Goal: Transaction & Acquisition: Purchase product/service

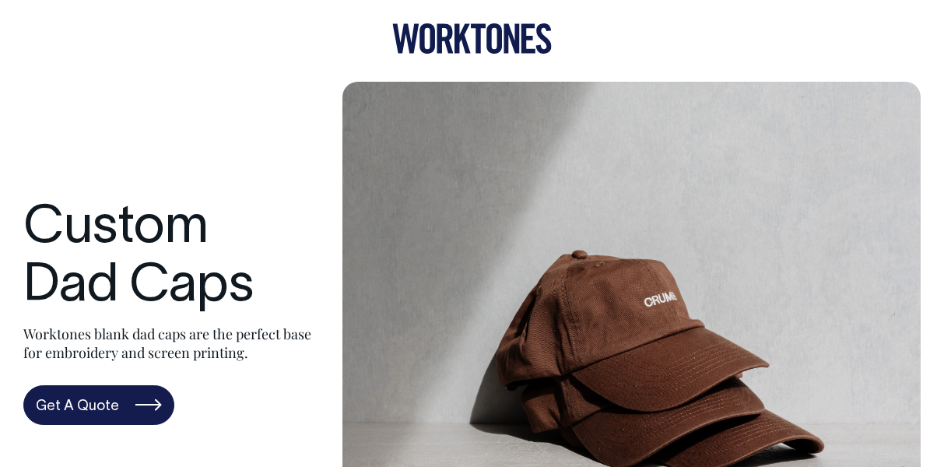
click at [465, 37] on icon at bounding box center [471, 38] width 159 height 30
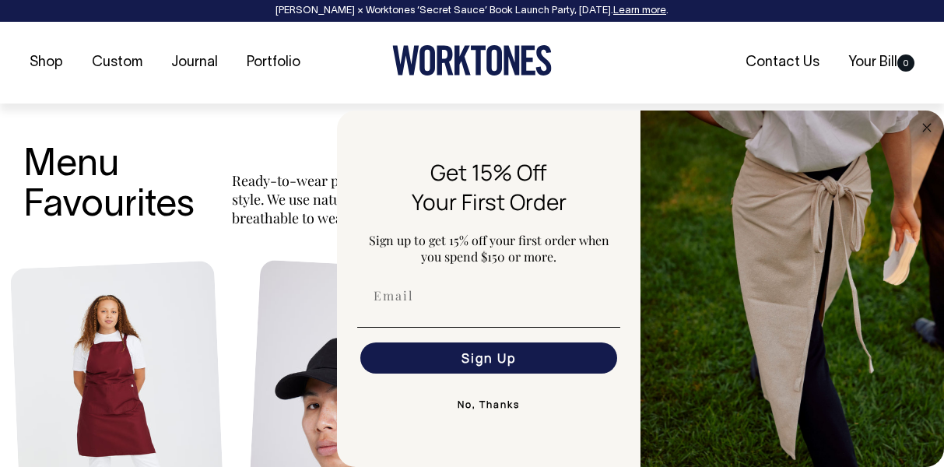
scroll to position [545, 0]
click at [919, 120] on icon "Close dialog" at bounding box center [926, 127] width 19 height 19
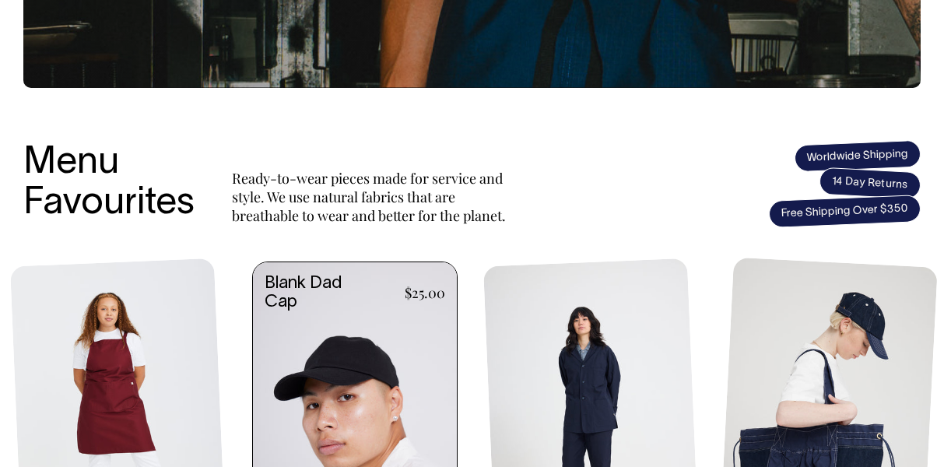
click at [369, 349] on link at bounding box center [355, 416] width 204 height 309
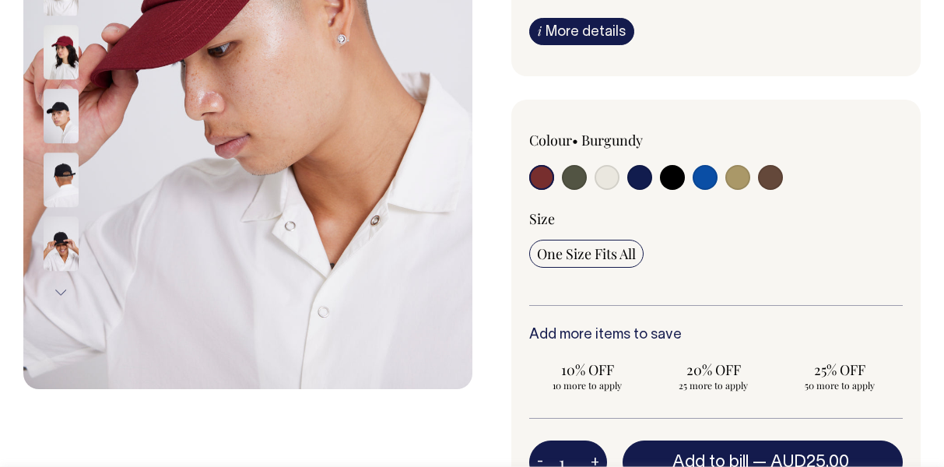
scroll to position [389, 0]
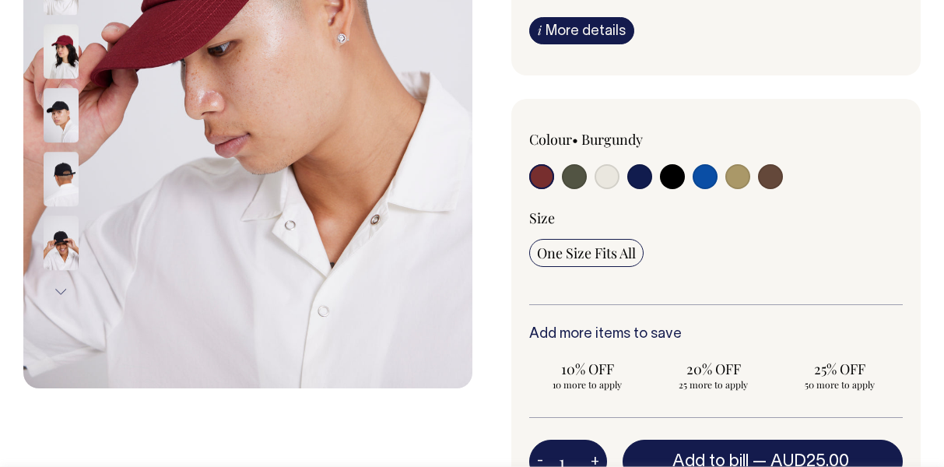
click at [572, 181] on input "radio" at bounding box center [574, 176] width 25 height 25
radio input "true"
select select "Olive"
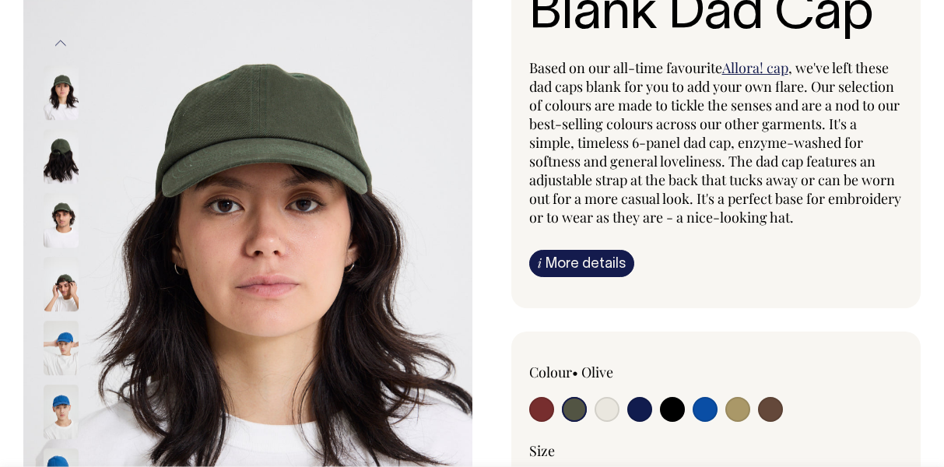
scroll to position [156, 0]
click at [769, 407] on input "radio" at bounding box center [770, 410] width 25 height 25
radio input "true"
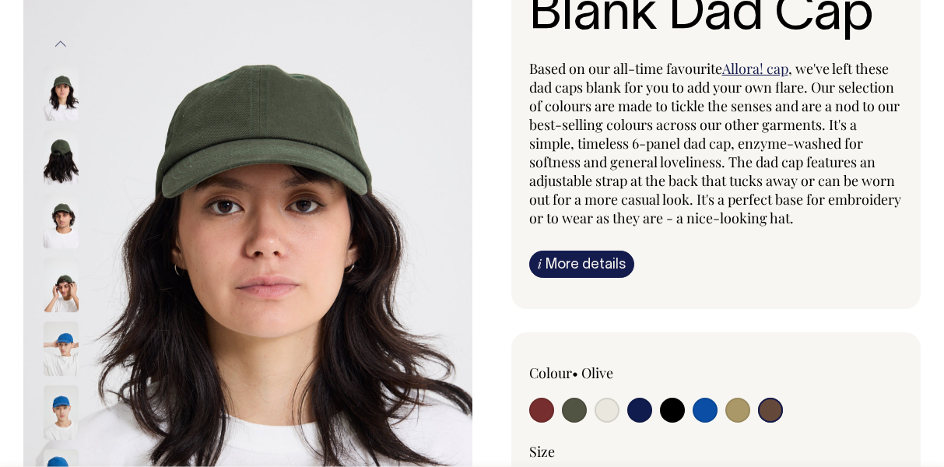
radio input "true"
select select "Espresso"
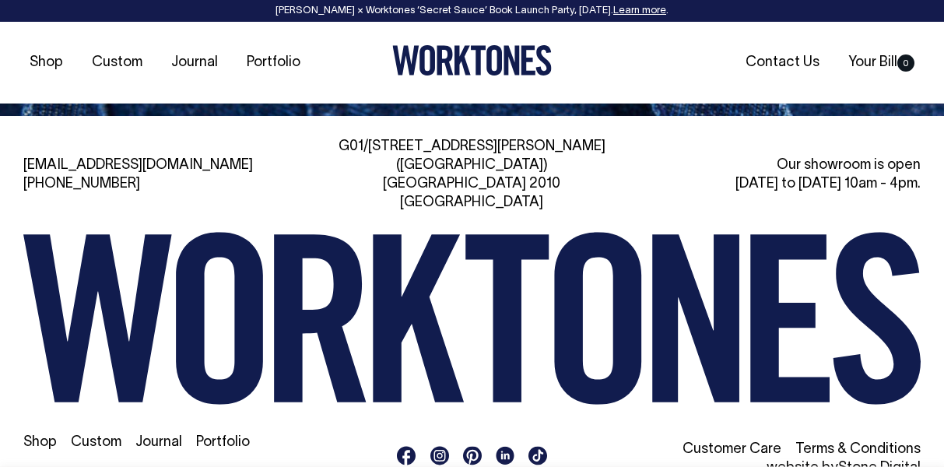
scroll to position [2605, 0]
